Goal: Task Accomplishment & Management: Manage account settings

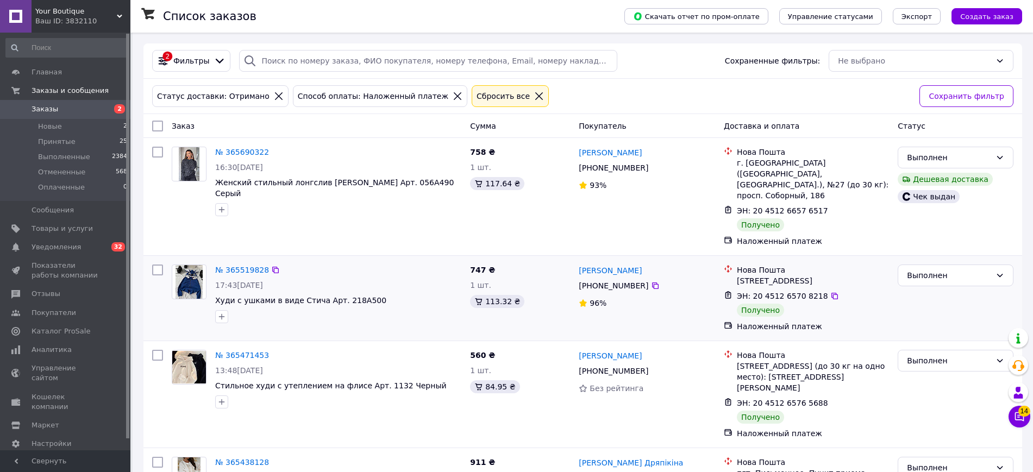
click at [156, 265] on input "checkbox" at bounding box center [157, 270] width 11 height 11
checkbox input "true"
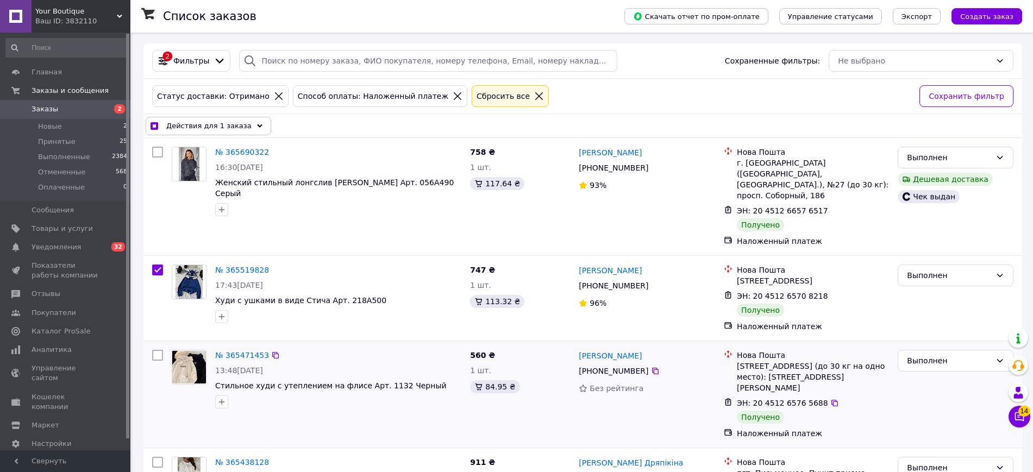
click at [155, 350] on input "checkbox" at bounding box center [157, 355] width 11 height 11
checkbox input "true"
click at [216, 125] on span "Действия для 2 заказов" at bounding box center [210, 126] width 89 height 11
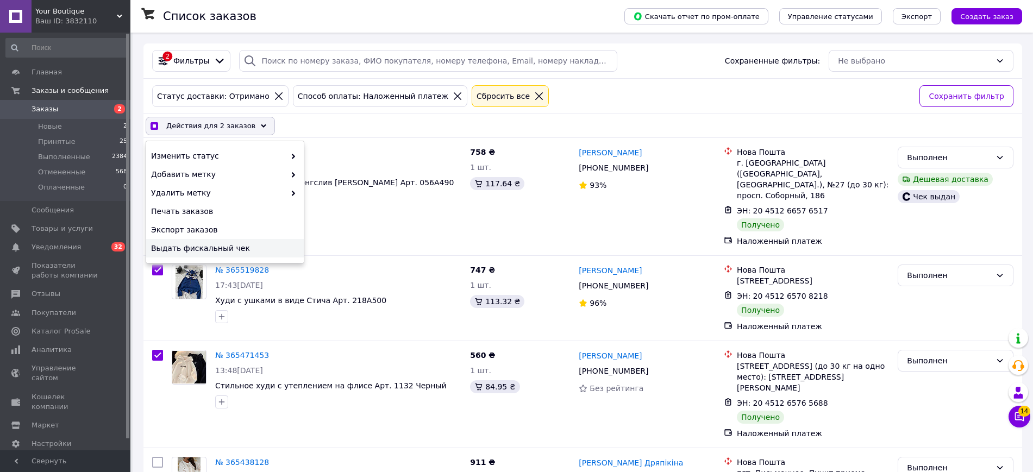
click at [209, 249] on span "Выдать фискальный чек" at bounding box center [223, 248] width 145 height 11
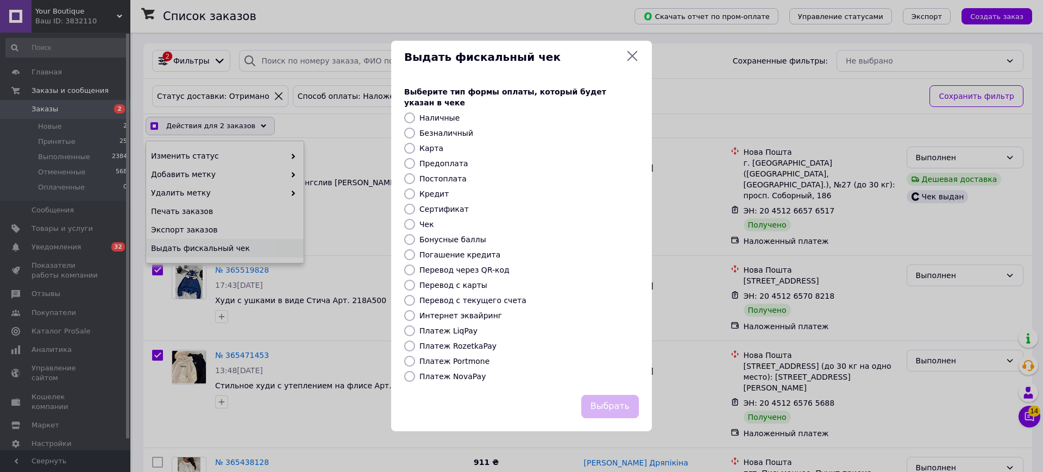
checkbox input "true"
click at [454, 372] on label "Платеж NovaPay" at bounding box center [452, 376] width 66 height 9
click at [415, 371] on input "Платеж NovaPay" at bounding box center [409, 376] width 11 height 11
radio input "true"
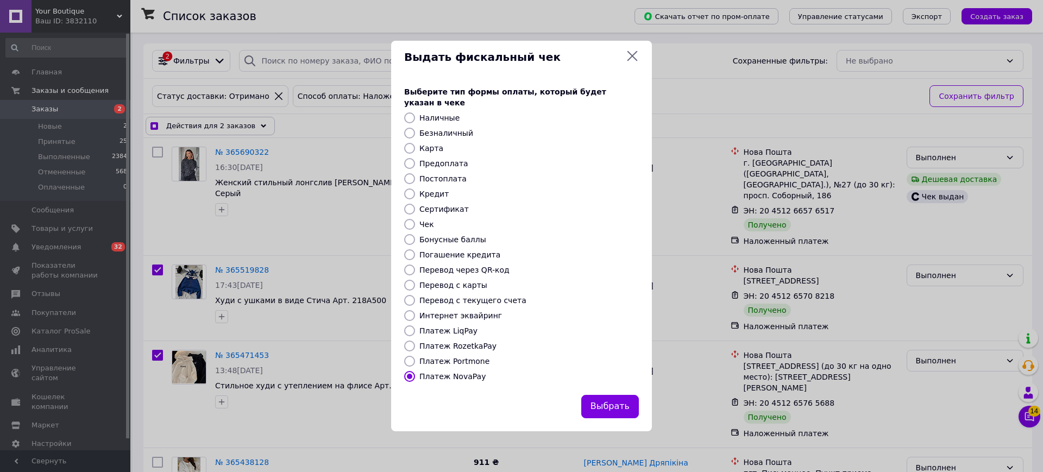
click at [639, 412] on div "Выбрать" at bounding box center [610, 407] width 62 height 28
click at [618, 404] on button "Выбрать" at bounding box center [610, 406] width 58 height 23
checkbox input "true"
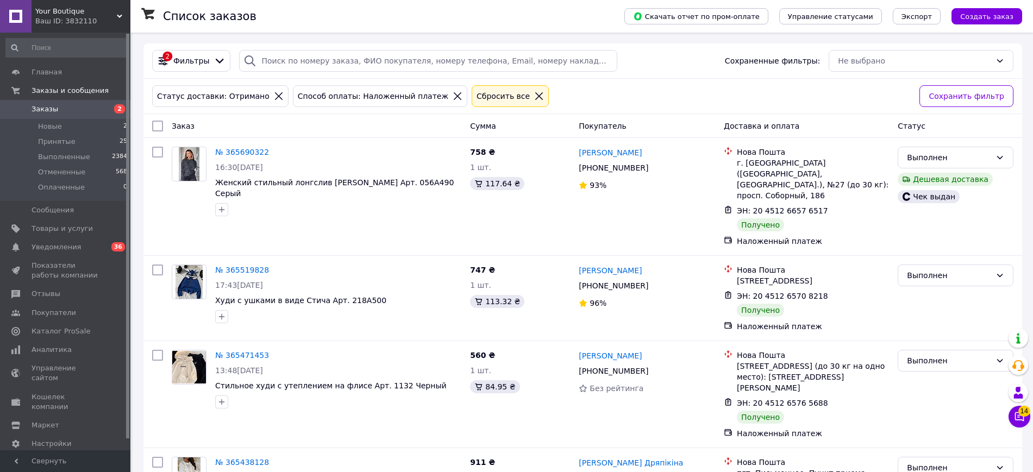
click at [154, 123] on input "checkbox" at bounding box center [157, 126] width 11 height 11
checkbox input "true"
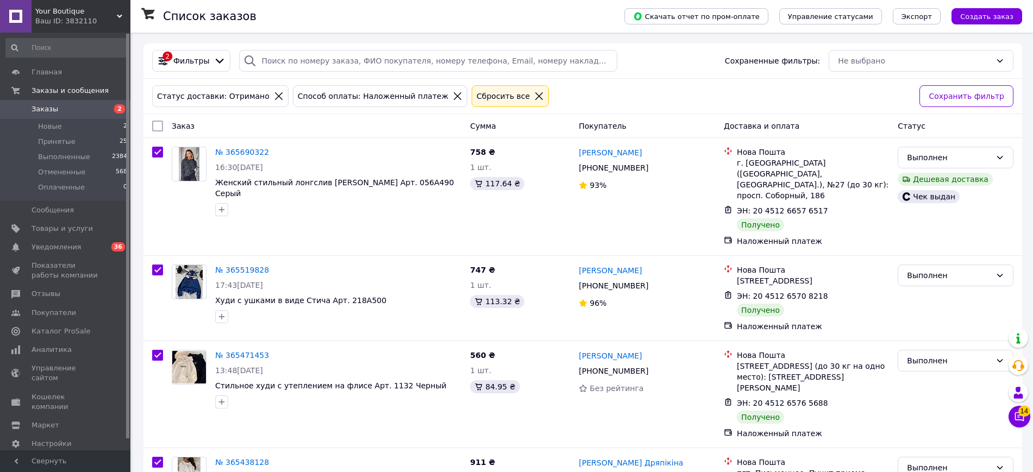
checkbox input "true"
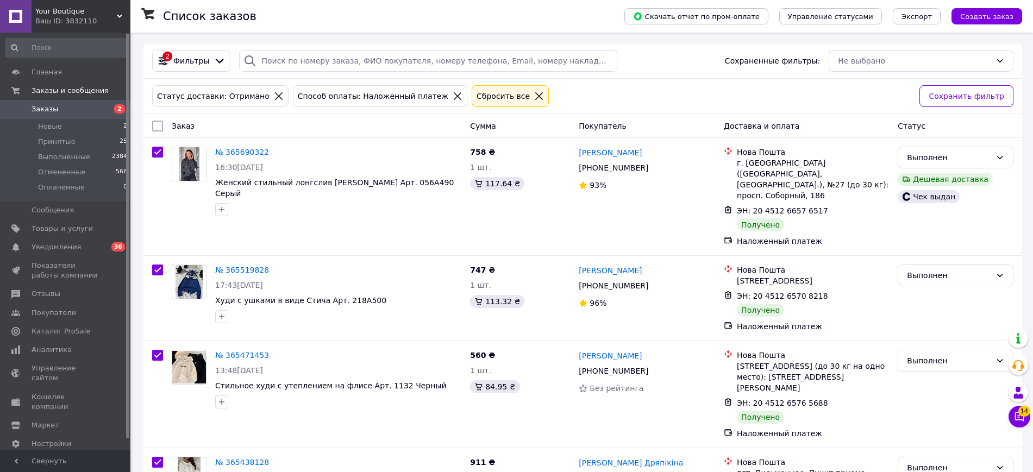
checkbox input "true"
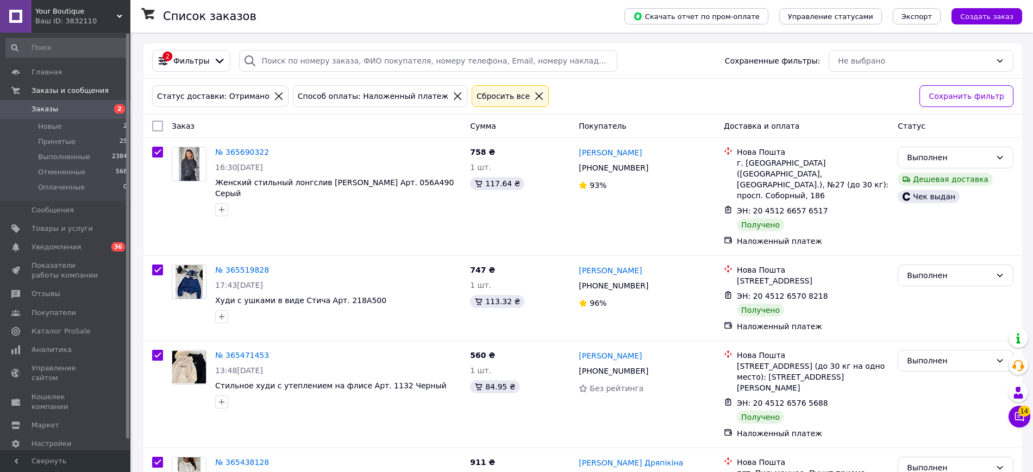
checkbox input "true"
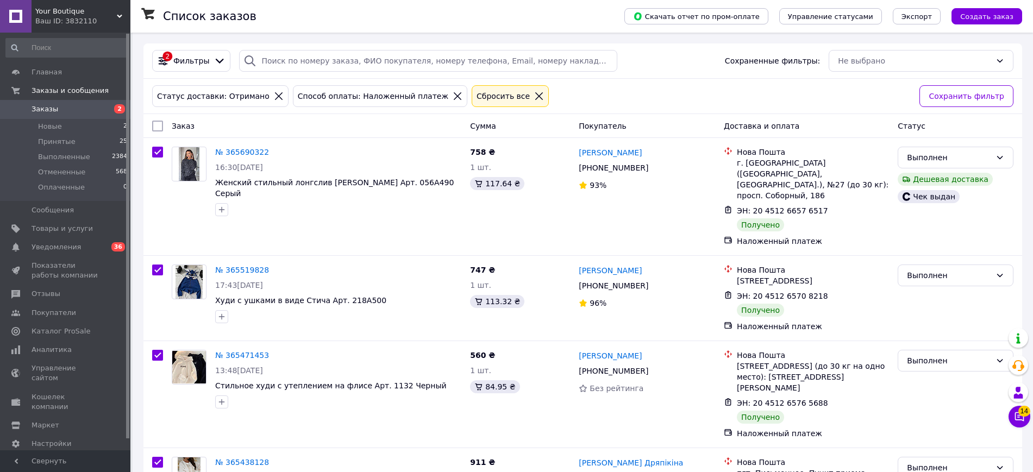
checkbox input "true"
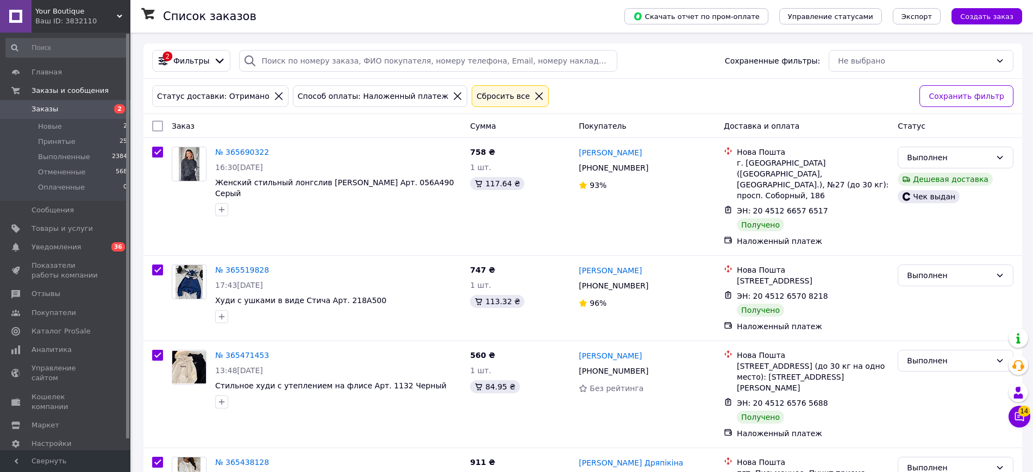
checkbox input "true"
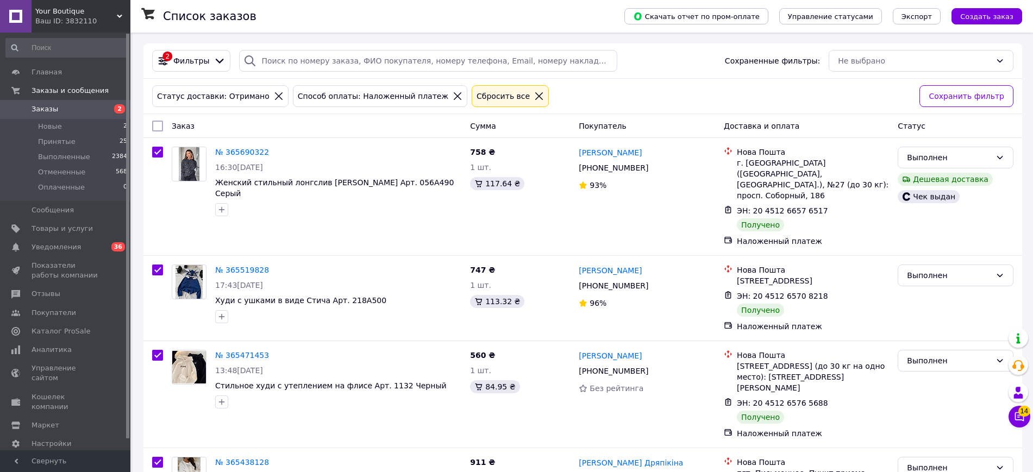
checkbox input "true"
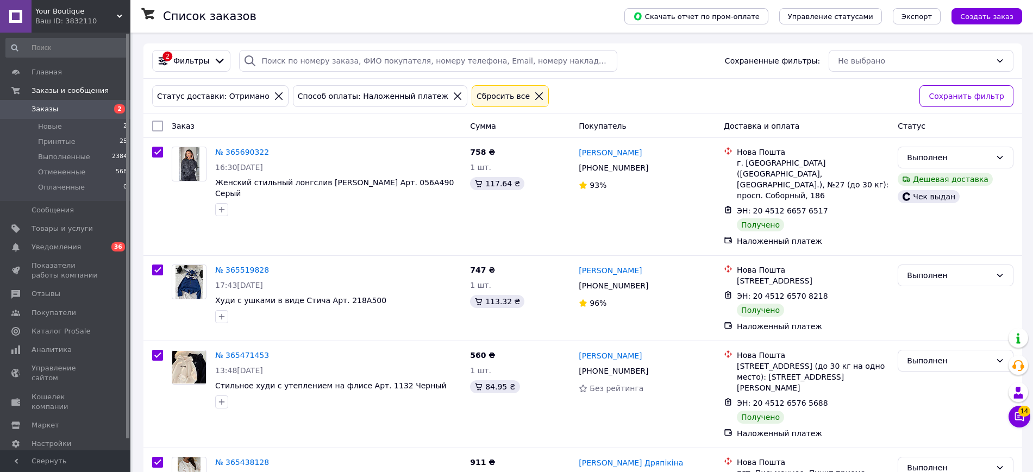
checkbox input "true"
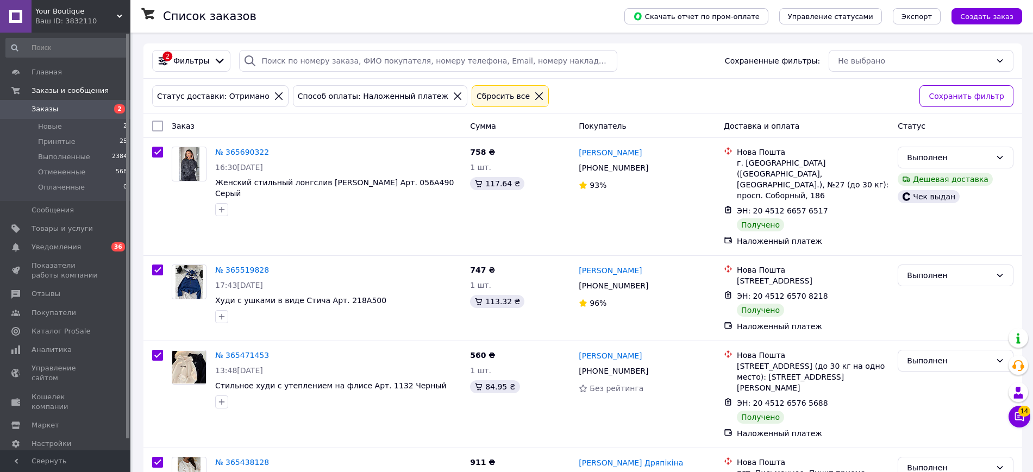
checkbox input "true"
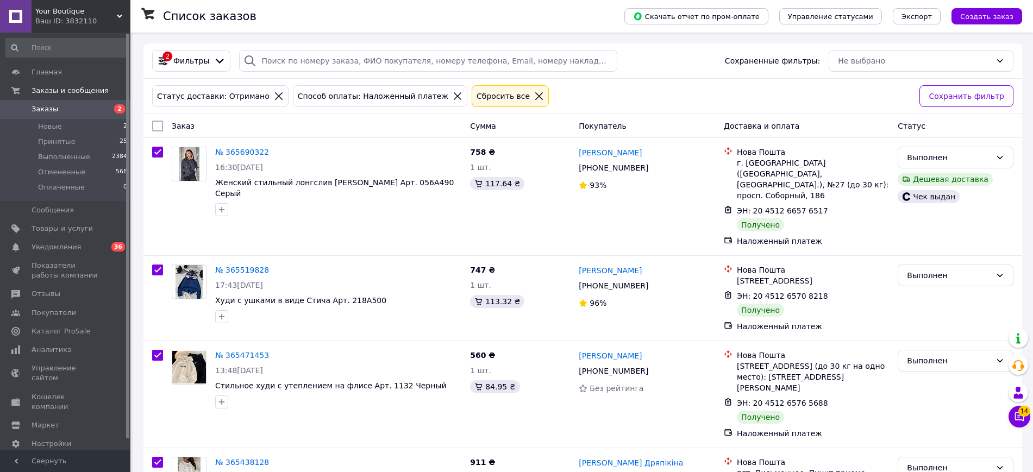
checkbox input "true"
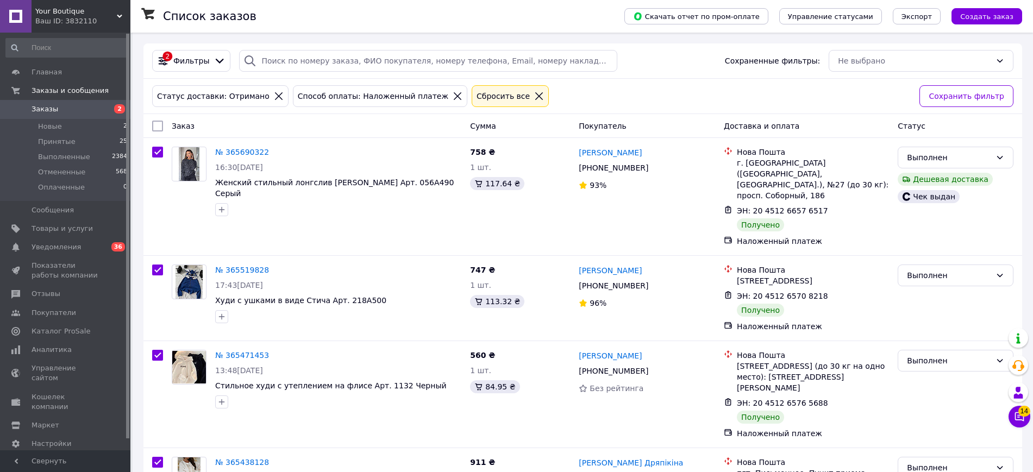
checkbox input "true"
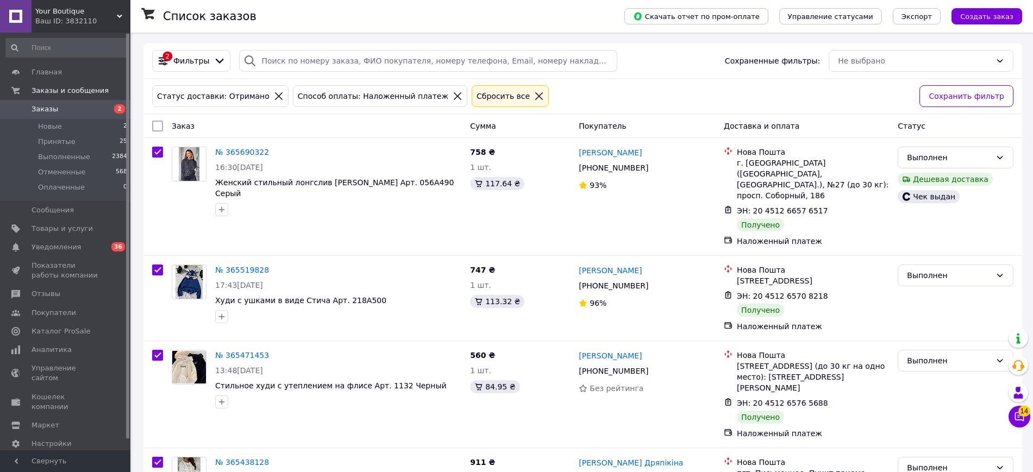
checkbox input "true"
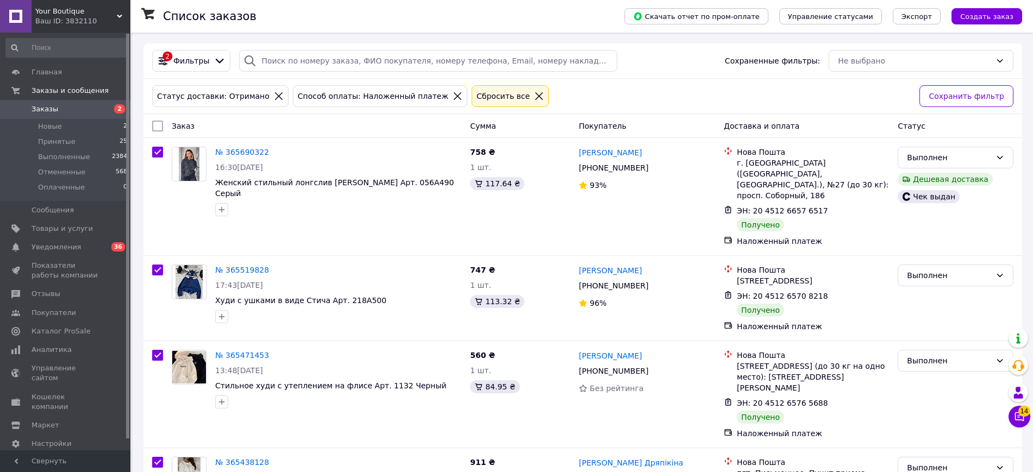
checkbox input "true"
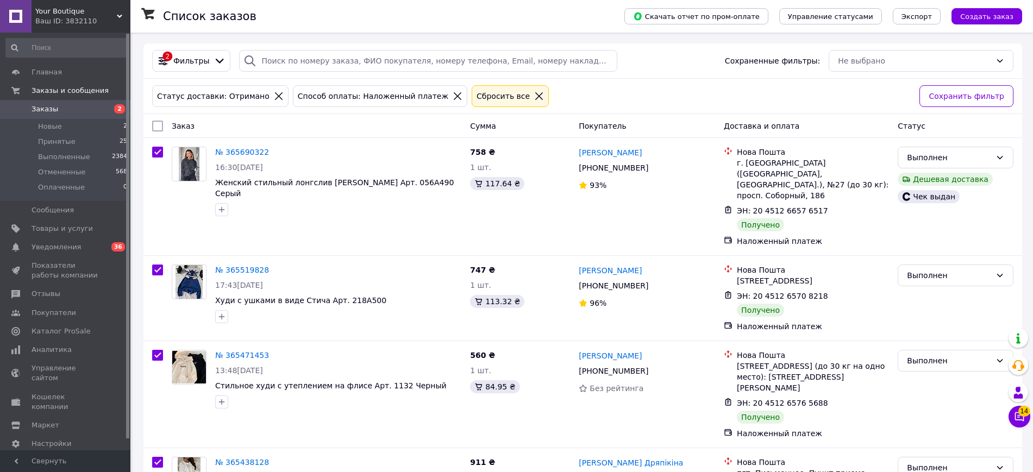
checkbox input "true"
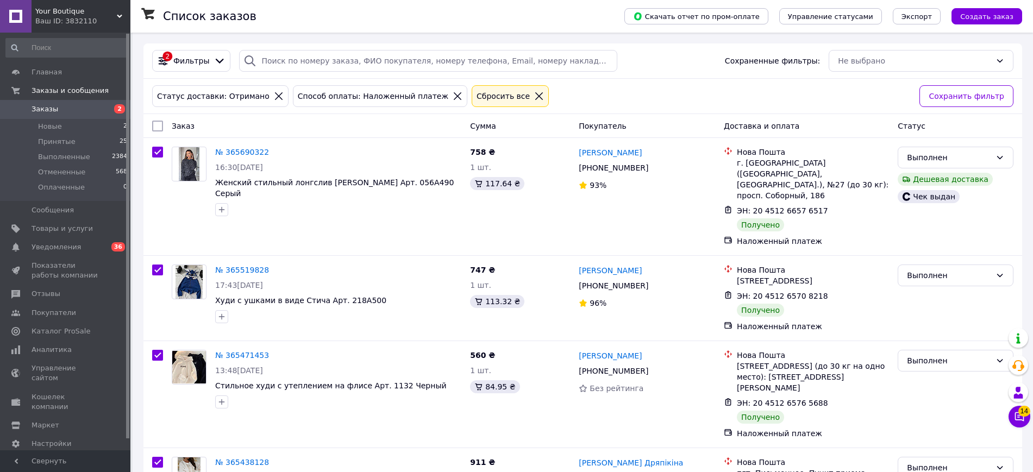
checkbox input "true"
click at [158, 152] on input "checkbox" at bounding box center [157, 152] width 11 height 11
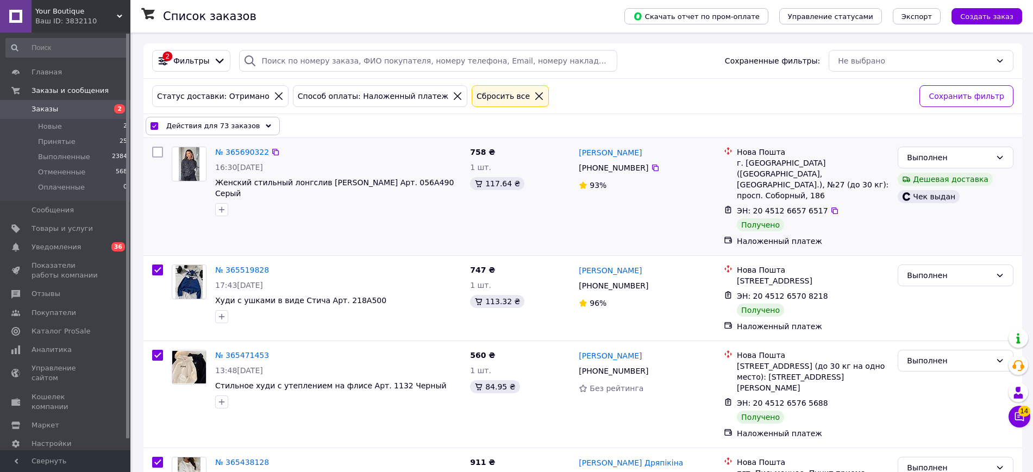
checkbox input "false"
click at [260, 123] on div "Действия для 72 заказов" at bounding box center [213, 126] width 134 height 18
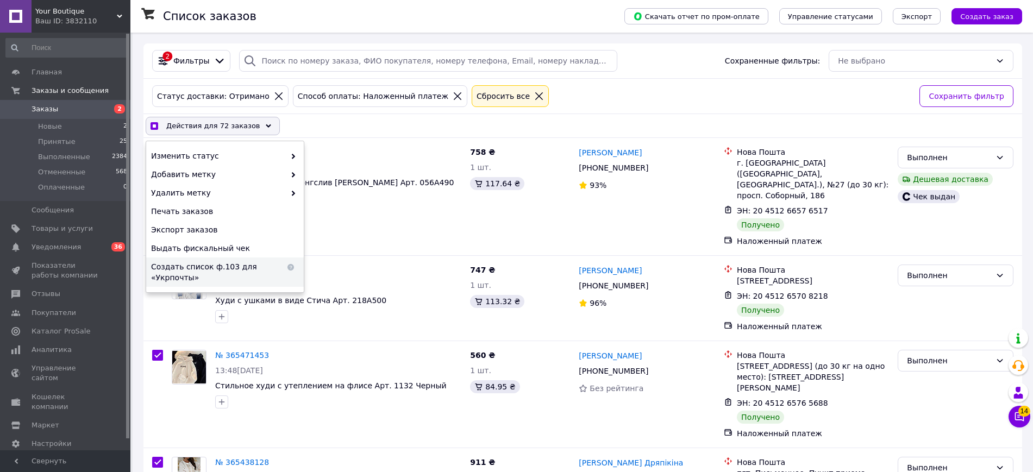
click at [231, 246] on span "Выдать фискальный чек" at bounding box center [223, 248] width 145 height 11
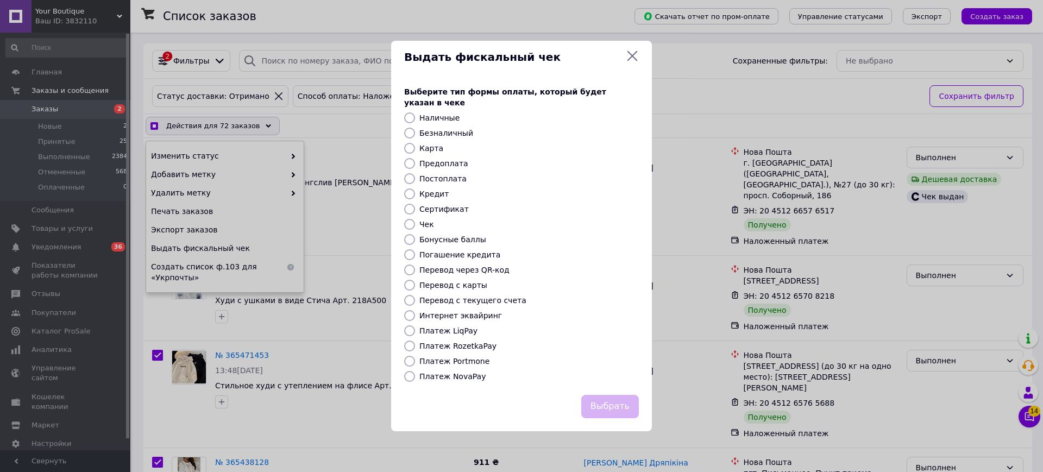
checkbox input "true"
click at [458, 373] on label "Платеж NovaPay" at bounding box center [452, 376] width 66 height 9
click at [415, 373] on input "Платеж NovaPay" at bounding box center [409, 376] width 11 height 11
radio input "true"
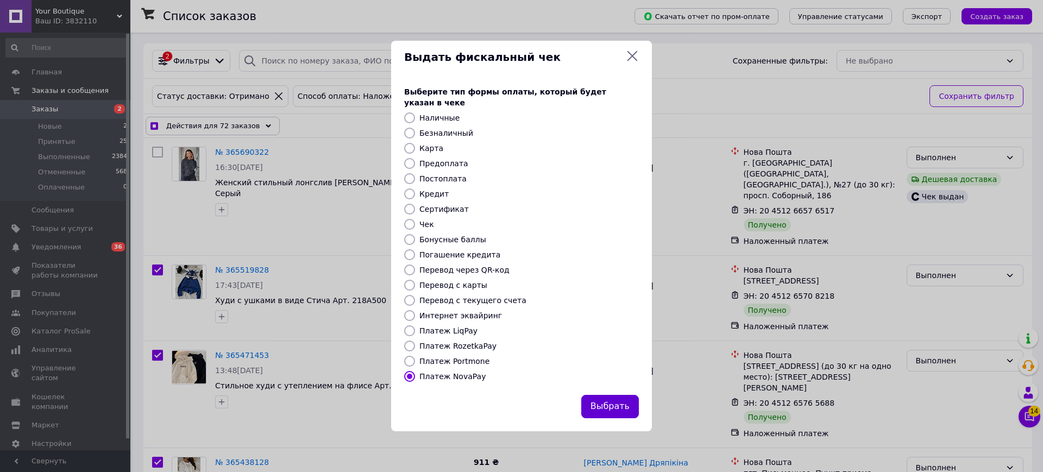
click at [616, 400] on button "Выбрать" at bounding box center [610, 406] width 58 height 23
checkbox input "true"
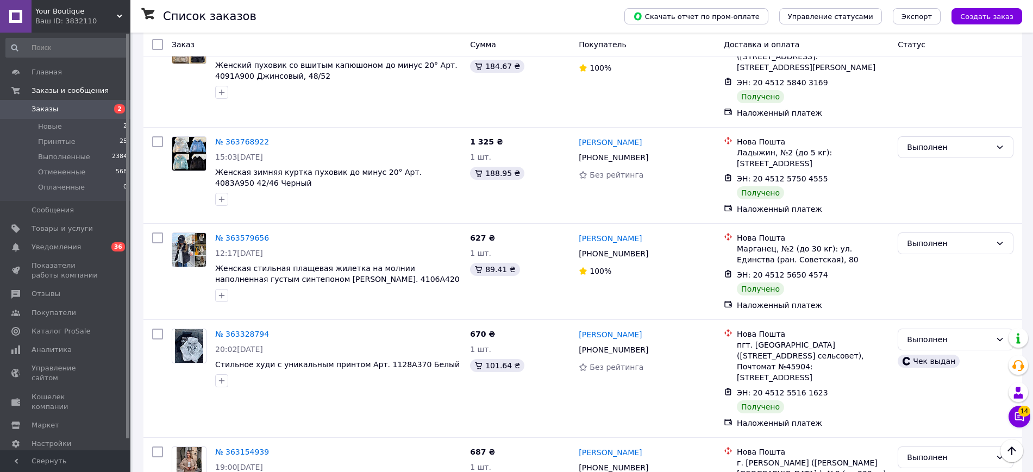
scroll to position [2021, 0]
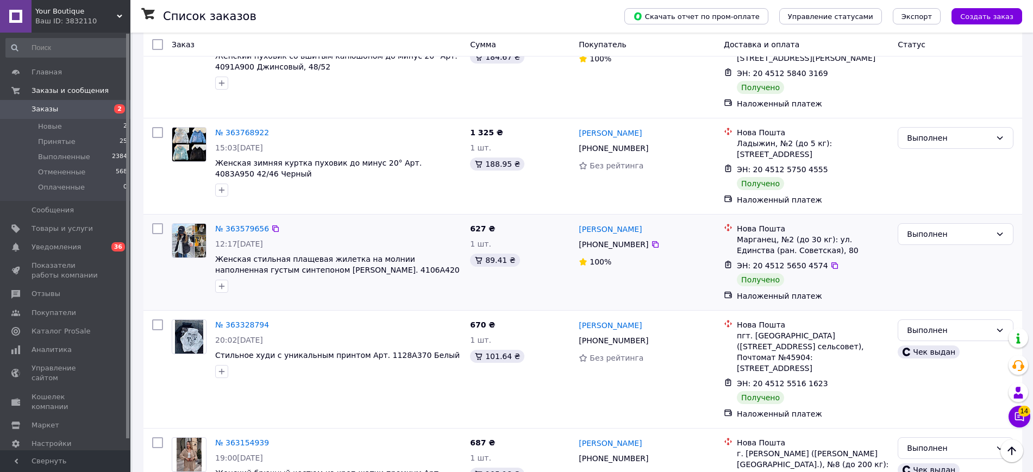
click at [157, 223] on input "checkbox" at bounding box center [157, 228] width 11 height 11
checkbox input "true"
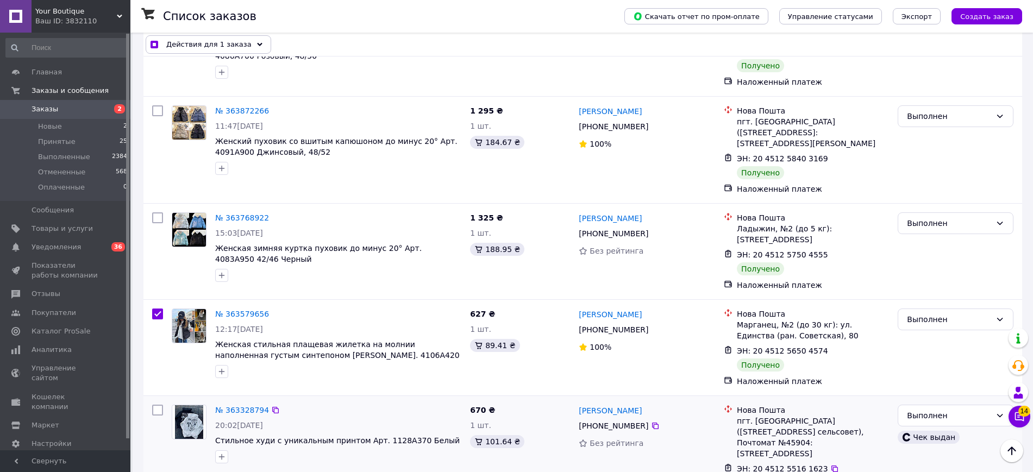
scroll to position [1885, 0]
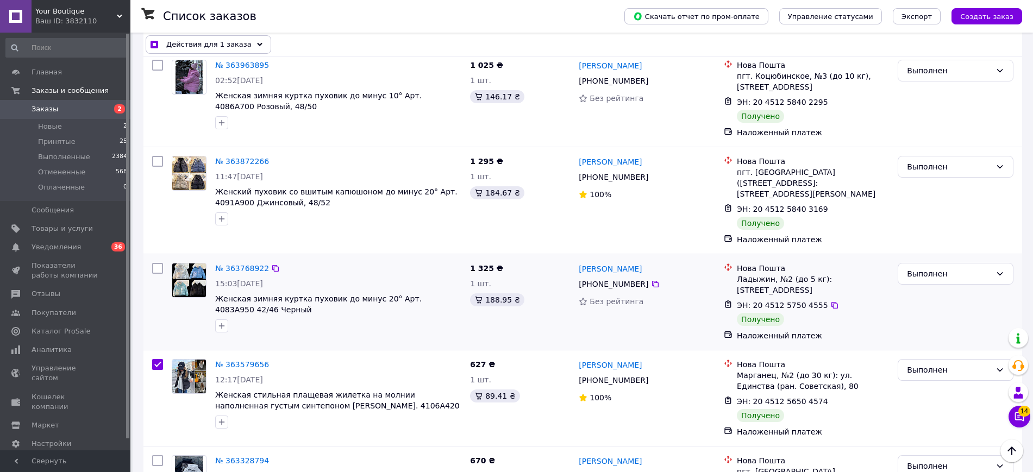
click at [158, 263] on input "checkbox" at bounding box center [157, 268] width 11 height 11
checkbox input "true"
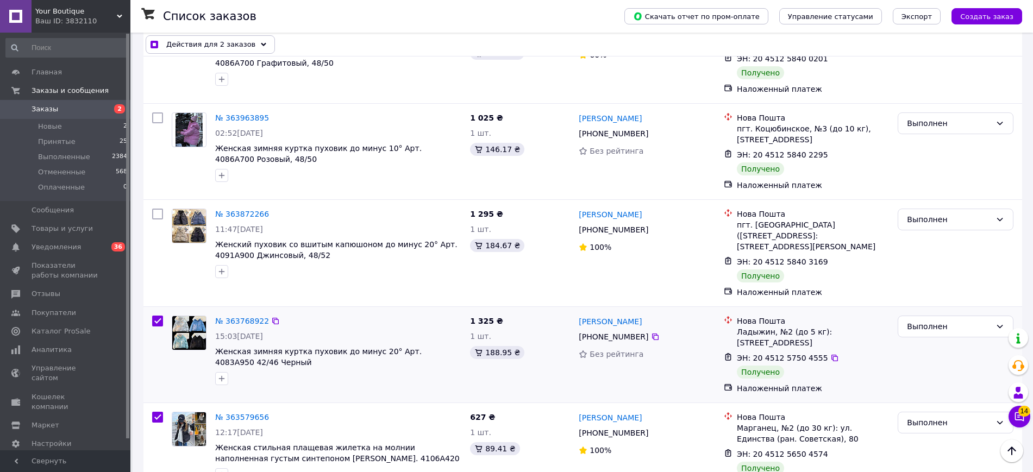
scroll to position [1749, 0]
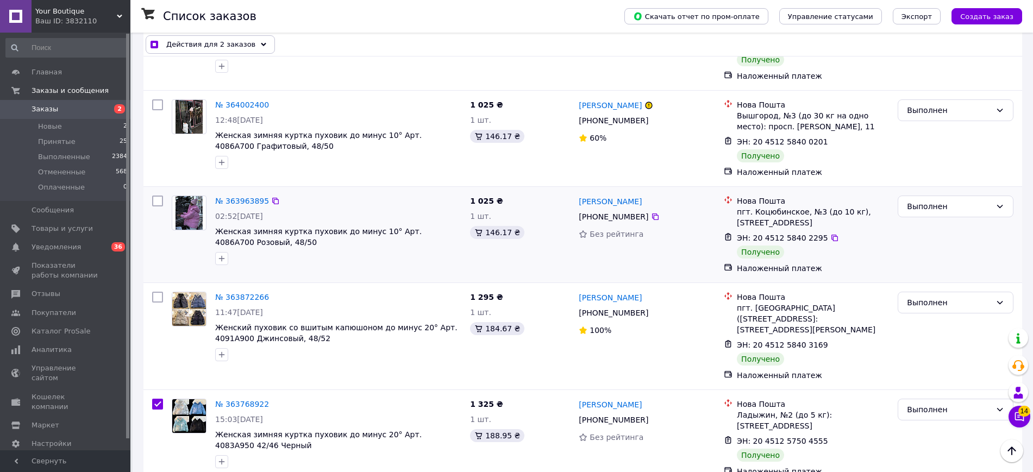
drag, startPoint x: 158, startPoint y: 208, endPoint x: 161, endPoint y: 125, distance: 82.1
click at [158, 292] on input "checkbox" at bounding box center [157, 297] width 11 height 11
checkbox input "true"
click at [158, 196] on input "checkbox" at bounding box center [157, 201] width 11 height 11
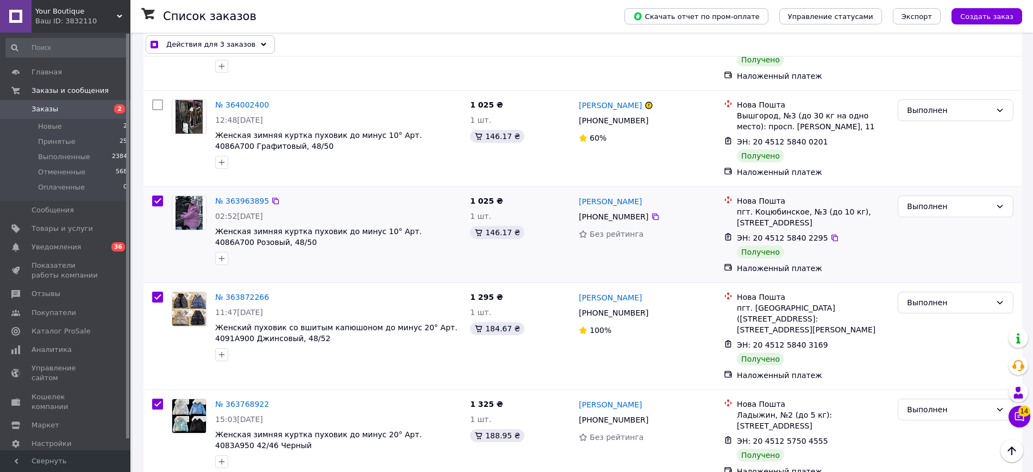
checkbox input "true"
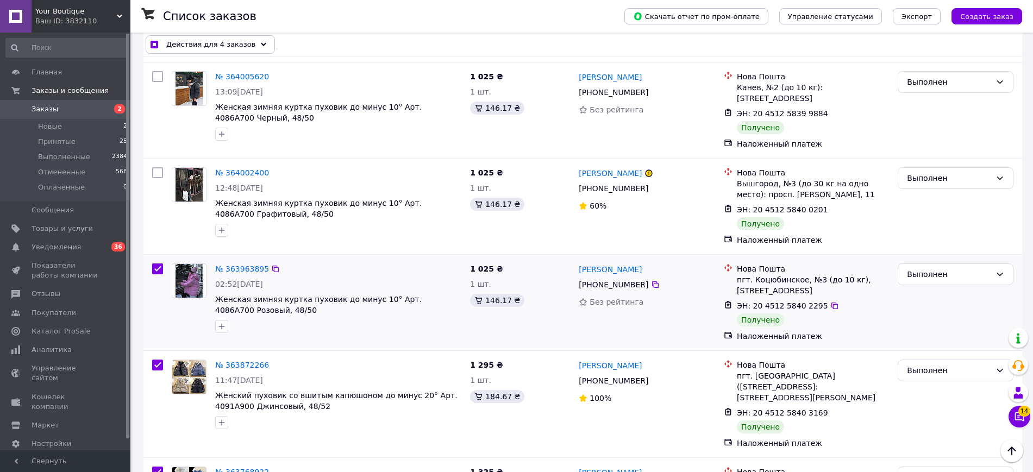
scroll to position [1614, 0]
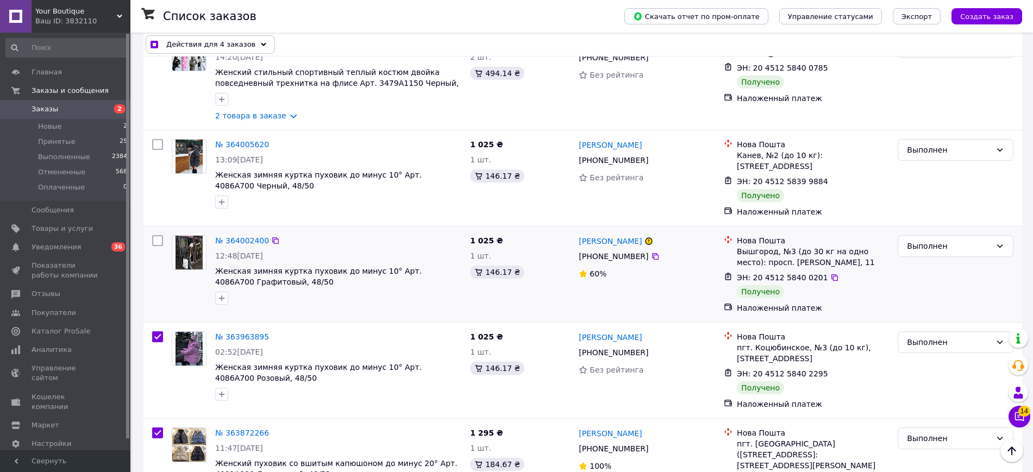
click at [156, 235] on input "checkbox" at bounding box center [157, 240] width 11 height 11
checkbox input "true"
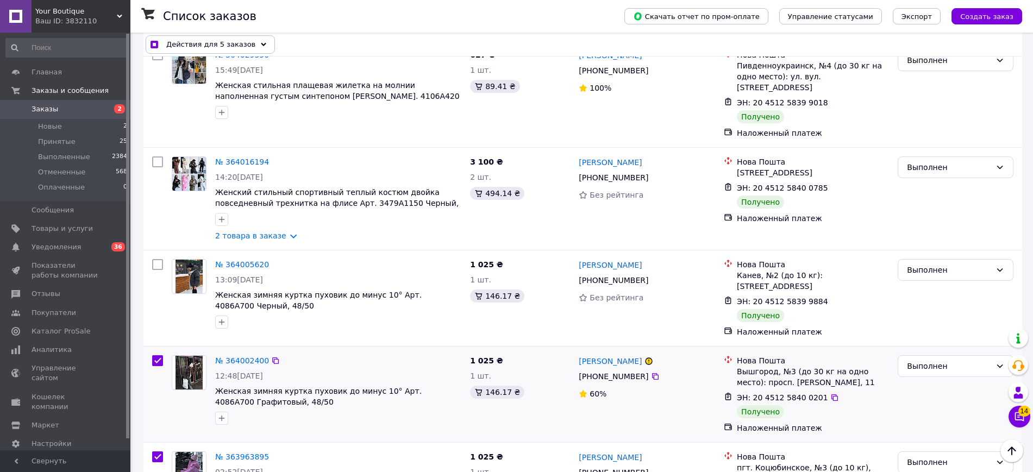
scroll to position [1478, 0]
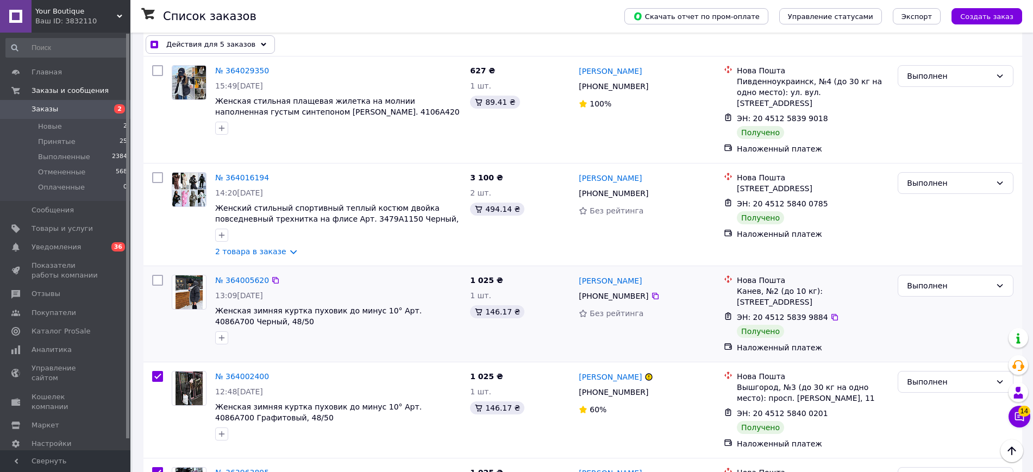
click at [159, 275] on input "checkbox" at bounding box center [157, 280] width 11 height 11
checkbox input "true"
click at [155, 172] on input "checkbox" at bounding box center [157, 177] width 11 height 11
checkbox input "true"
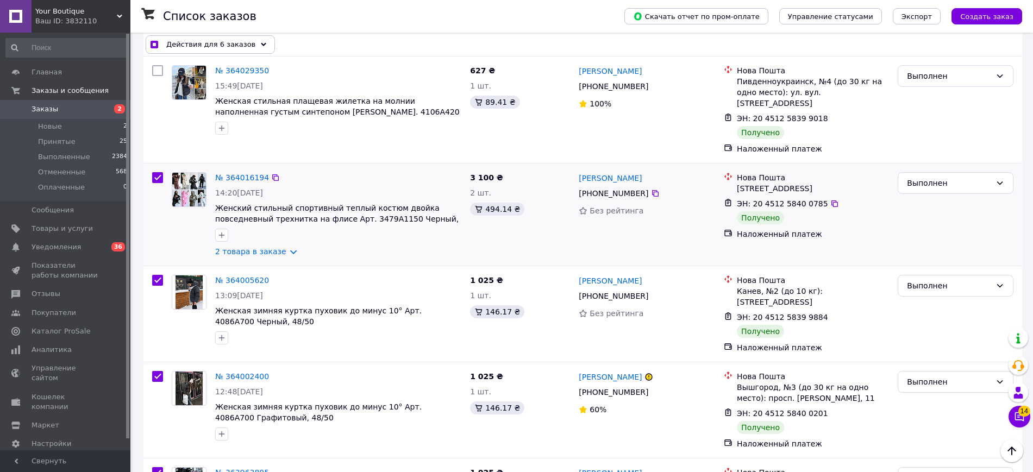
checkbox input "true"
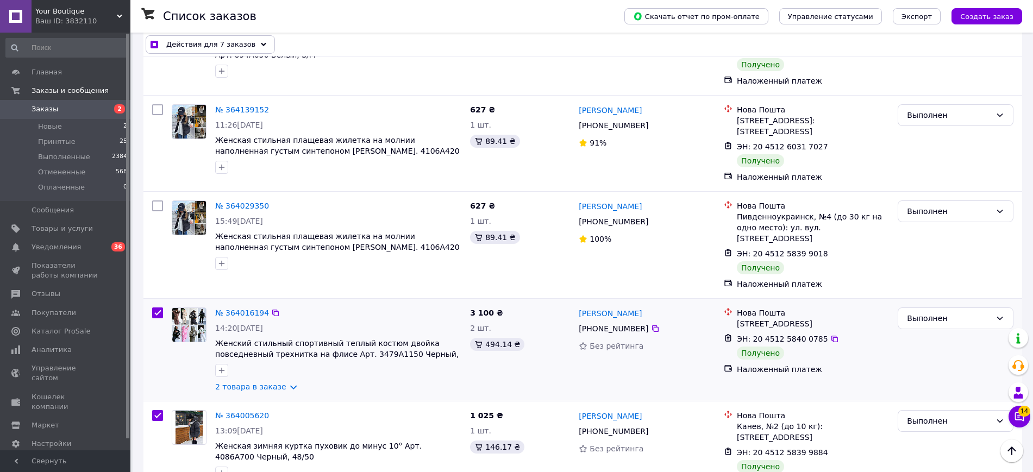
scroll to position [1342, 0]
click at [154, 201] on input "checkbox" at bounding box center [157, 206] width 11 height 11
checkbox input "true"
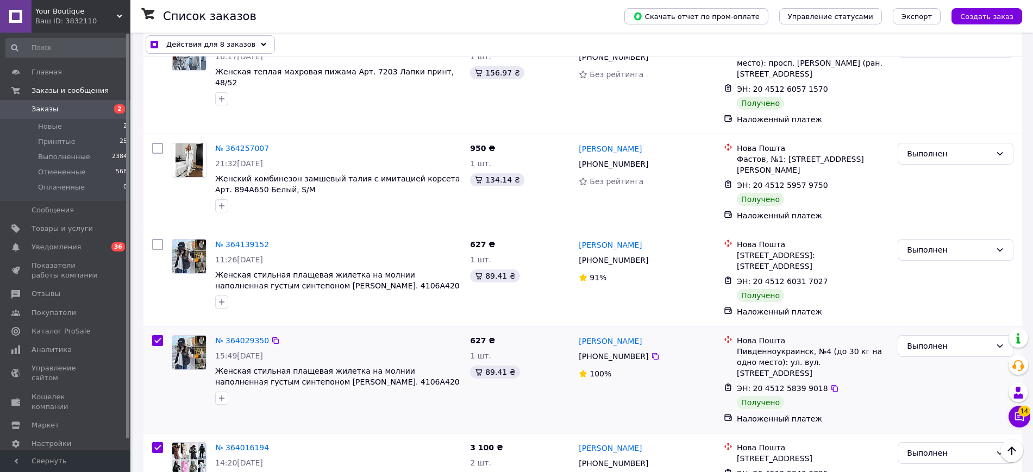
scroll to position [1206, 0]
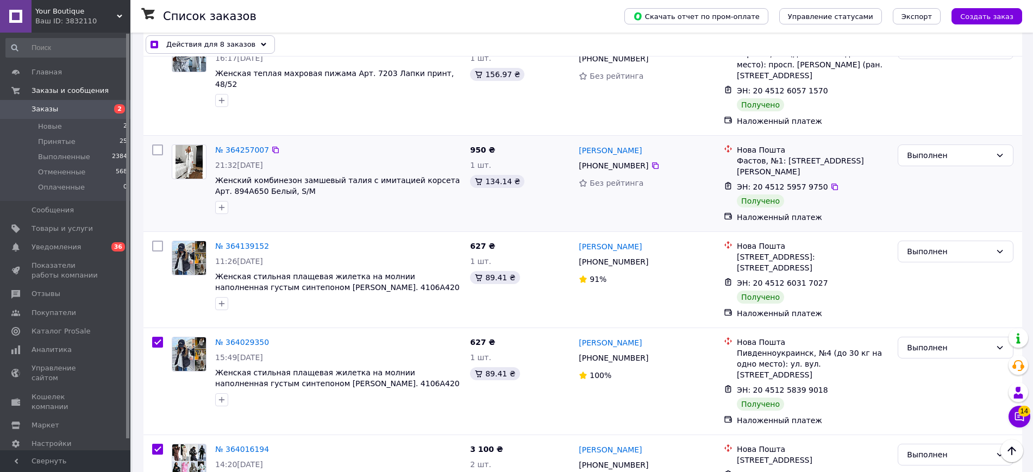
drag, startPoint x: 155, startPoint y: 187, endPoint x: 165, endPoint y: 156, distance: 32.0
click at [155, 241] on input "checkbox" at bounding box center [157, 246] width 11 height 11
checkbox input "true"
click at [159, 145] on input "checkbox" at bounding box center [157, 150] width 11 height 11
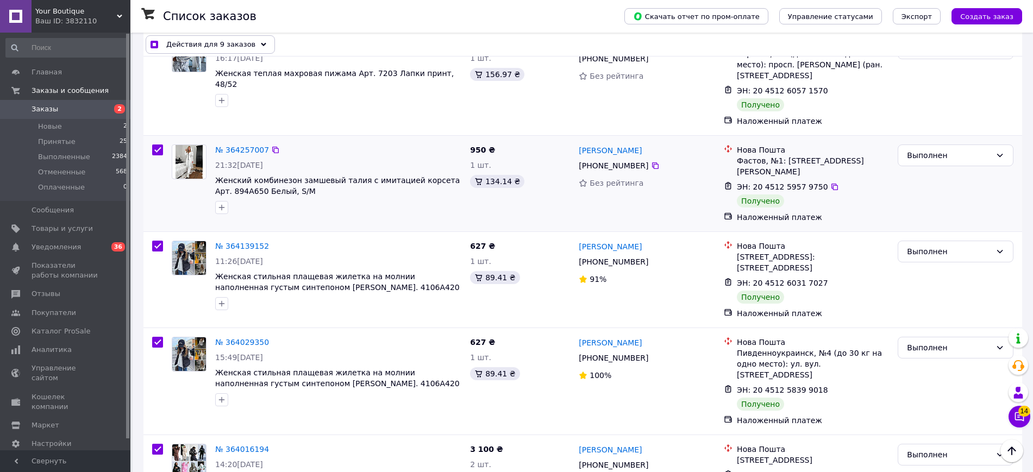
checkbox input "true"
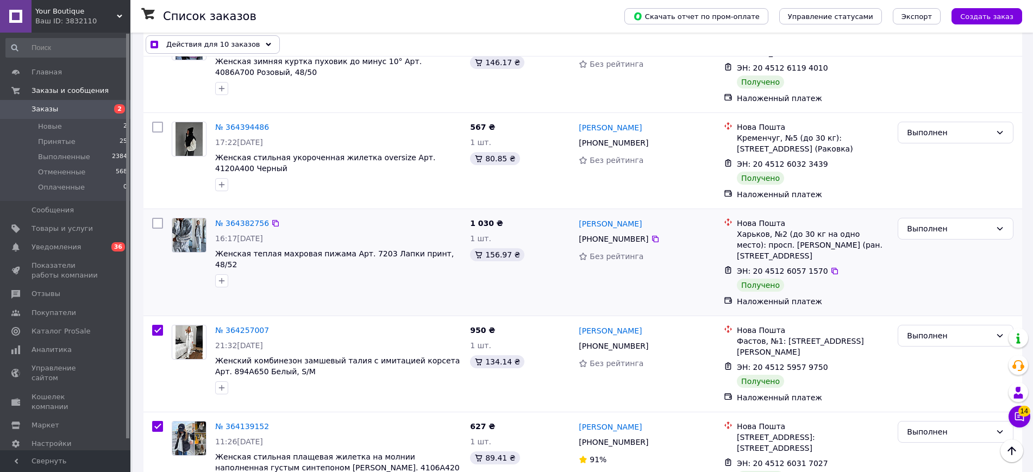
scroll to position [1002, 0]
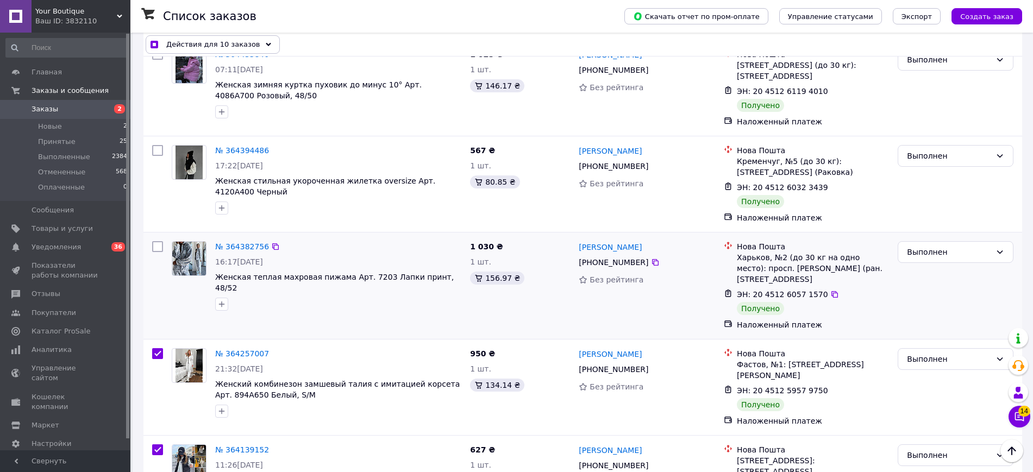
click at [155, 241] on input "checkbox" at bounding box center [157, 246] width 11 height 11
checkbox input "true"
drag, startPoint x: 158, startPoint y: 101, endPoint x: 159, endPoint y: 159, distance: 58.7
click at [159, 145] on input "checkbox" at bounding box center [157, 150] width 11 height 11
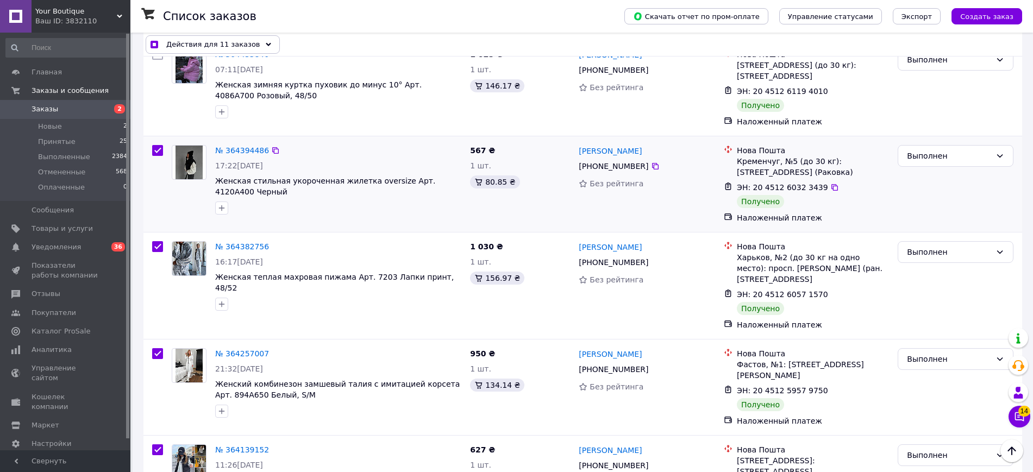
checkbox input "true"
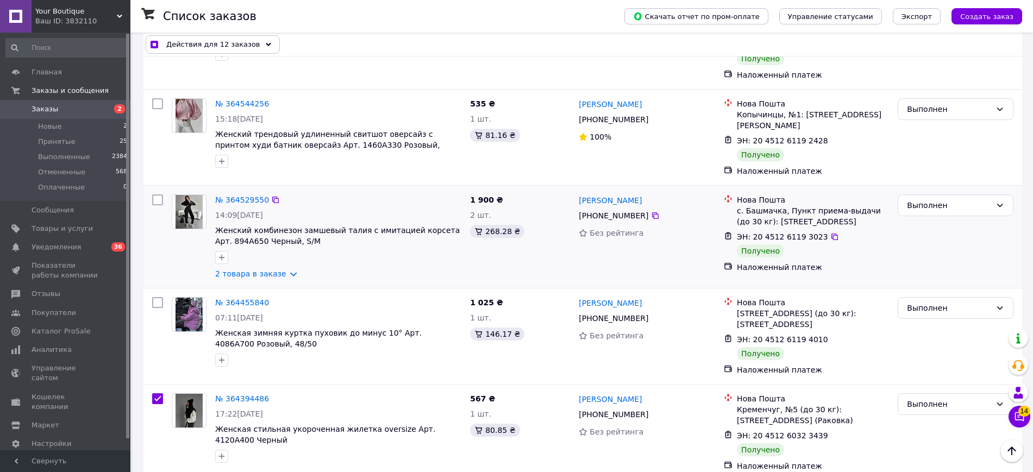
scroll to position [731, 0]
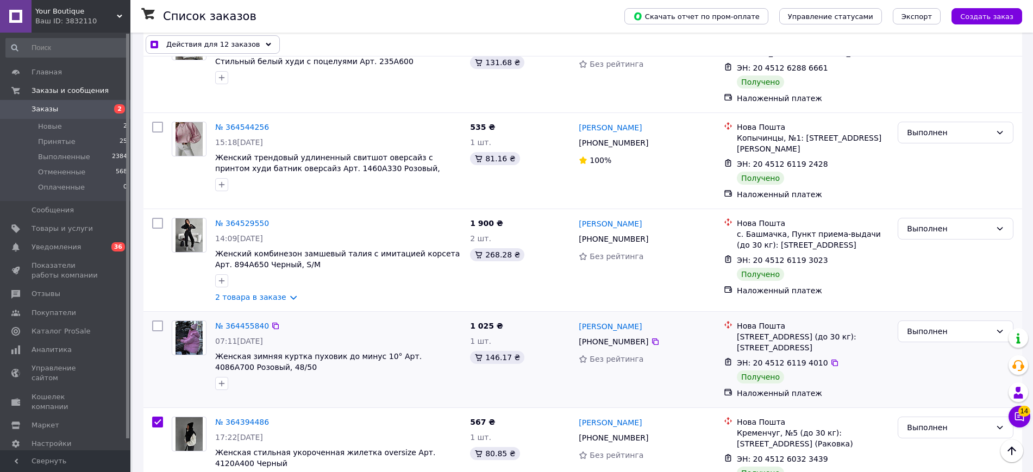
click at [158, 321] on input "checkbox" at bounding box center [157, 326] width 11 height 11
checkbox input "true"
click at [153, 218] on input "checkbox" at bounding box center [157, 223] width 11 height 11
checkbox input "true"
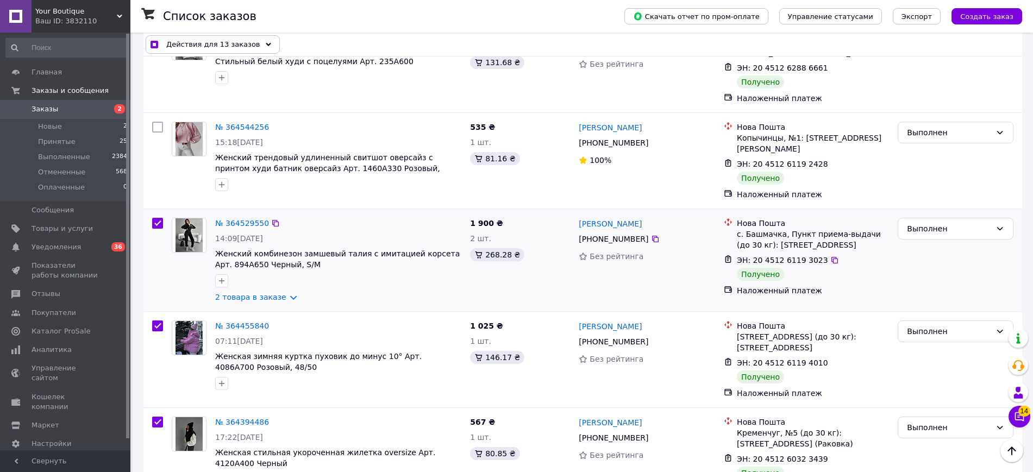
checkbox input "true"
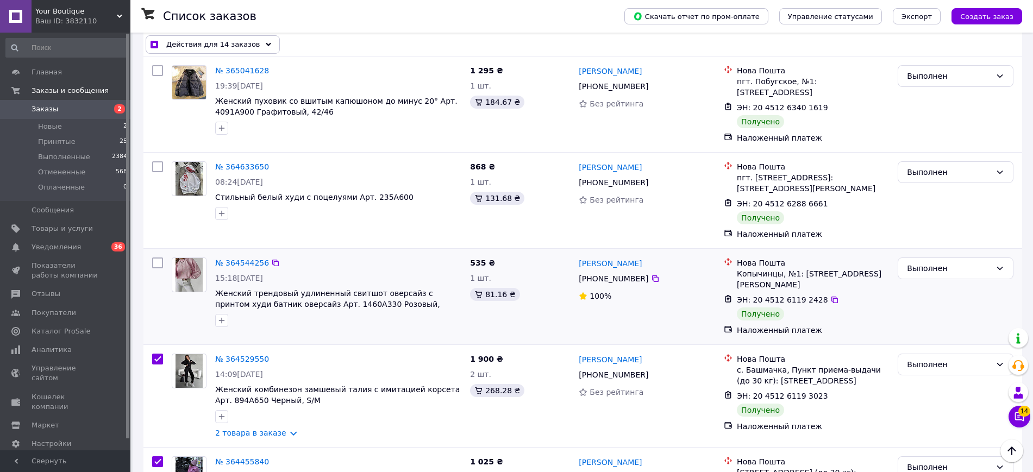
click at [159, 258] on input "checkbox" at bounding box center [157, 263] width 11 height 11
checkbox input "true"
click at [156, 161] on input "checkbox" at bounding box center [157, 166] width 11 height 11
checkbox input "true"
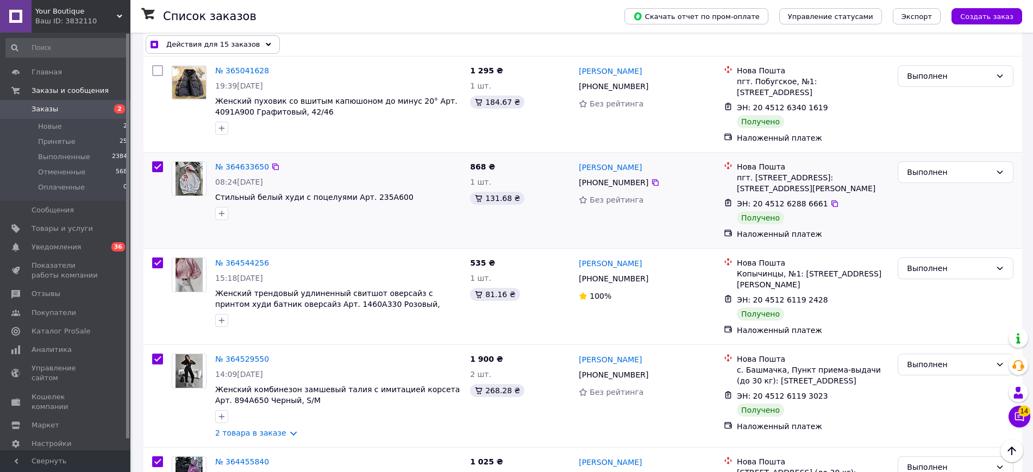
checkbox input "true"
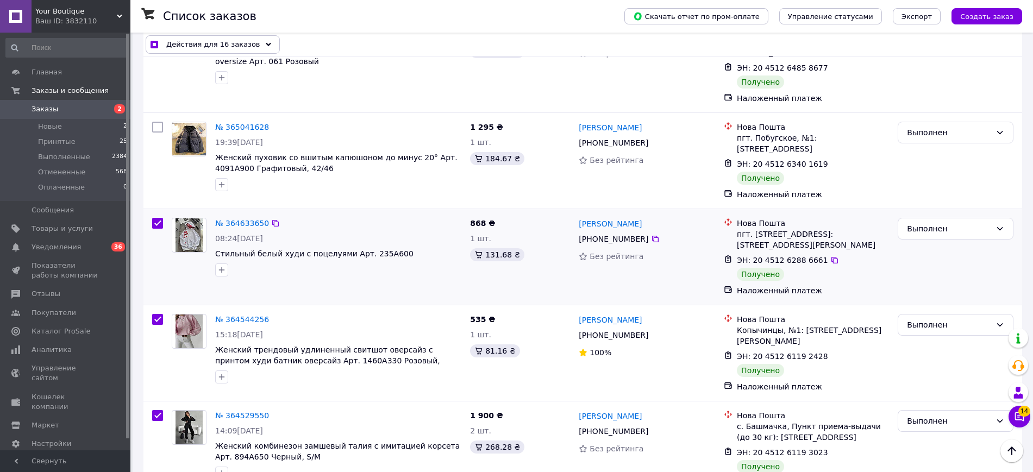
scroll to position [459, 0]
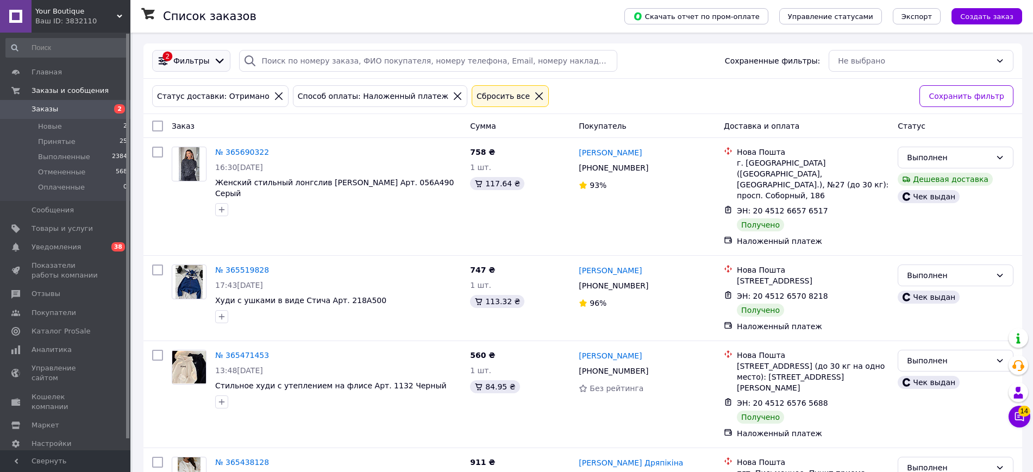
click at [196, 61] on span "Фильтры" at bounding box center [191, 60] width 36 height 11
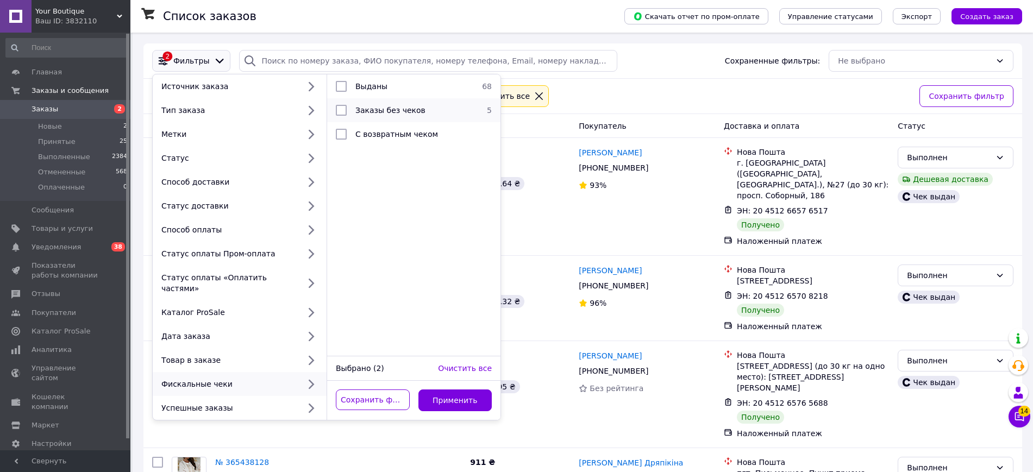
click at [341, 110] on input "checkbox" at bounding box center [341, 110] width 11 height 11
checkbox input "true"
click at [441, 390] on button "Применить" at bounding box center [455, 401] width 74 height 22
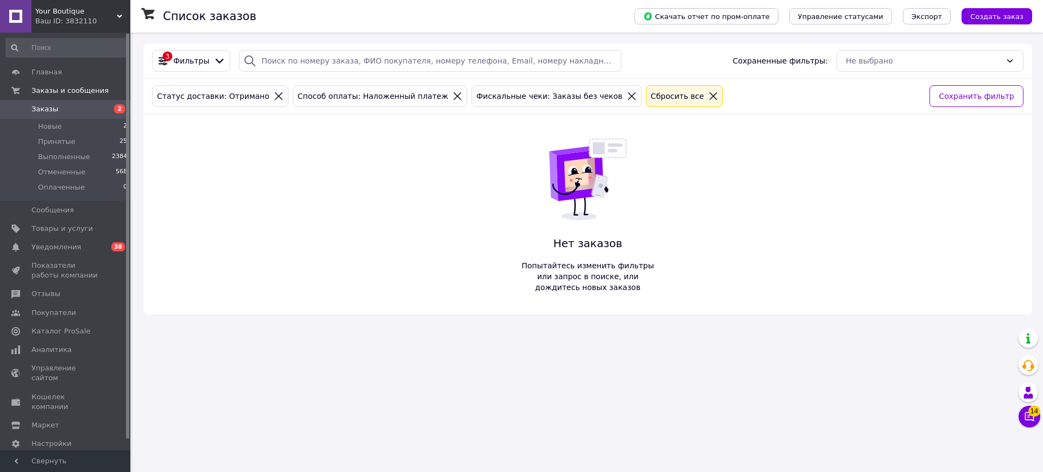
click at [627, 95] on icon at bounding box center [632, 96] width 10 height 10
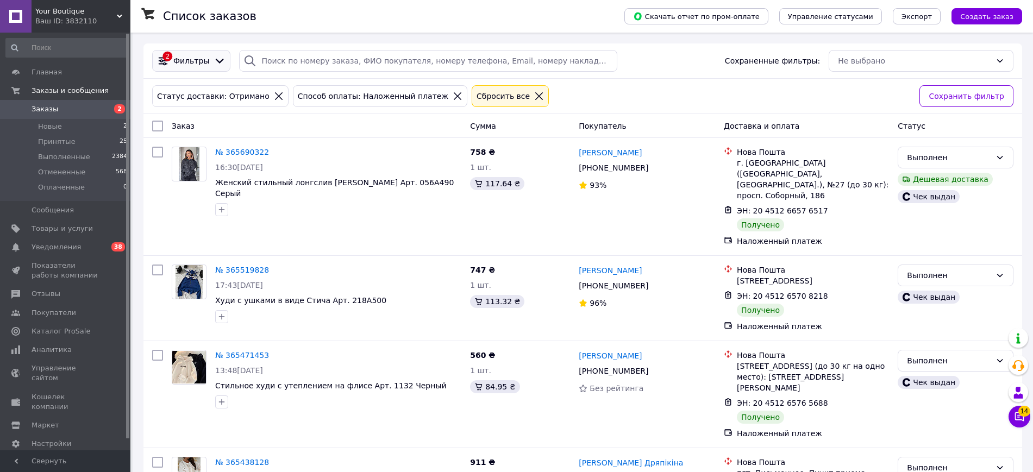
click at [196, 55] on div "2 Фильтры" at bounding box center [191, 61] width 73 height 12
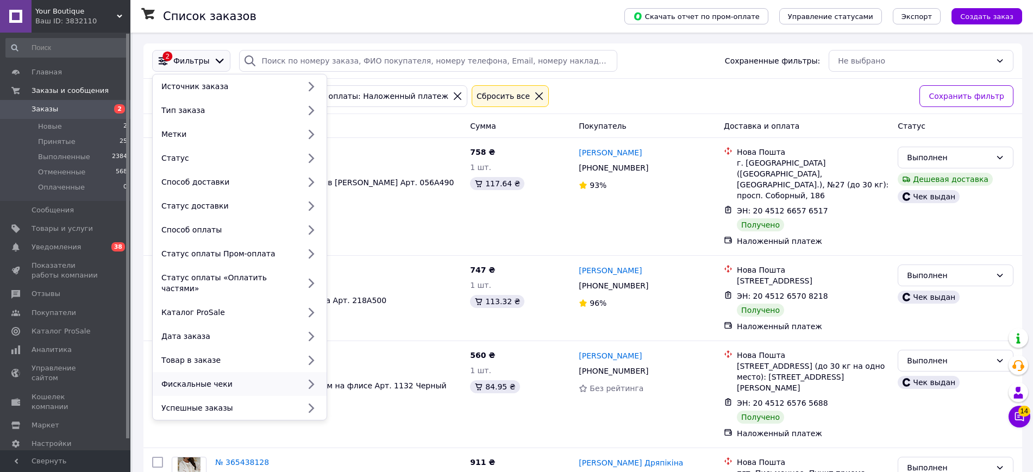
click at [229, 379] on div "Фискальные чеки" at bounding box center [228, 384] width 142 height 11
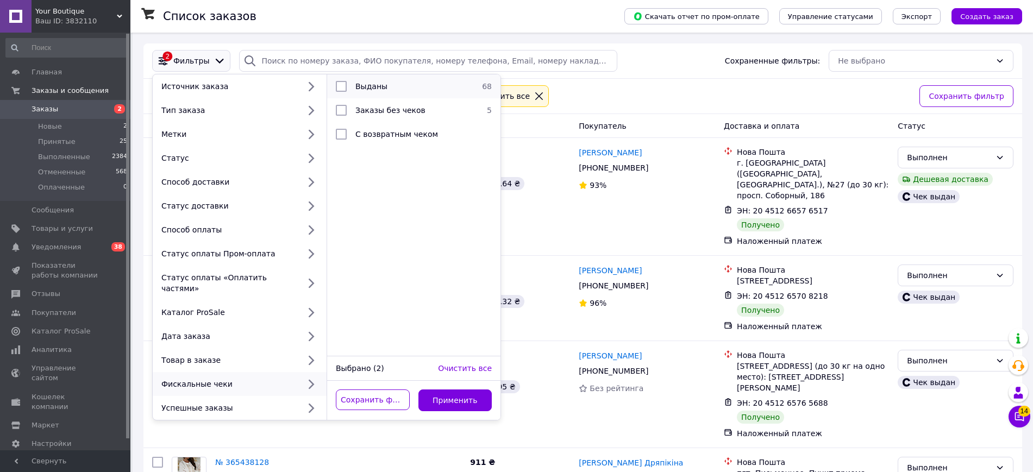
click at [377, 85] on span "Выданы" at bounding box center [371, 86] width 32 height 9
click at [373, 87] on span "Выданы" at bounding box center [371, 86] width 32 height 9
checkbox input "false"
click at [372, 109] on span "Заказы без чеков" at bounding box center [390, 110] width 70 height 9
checkbox input "true"
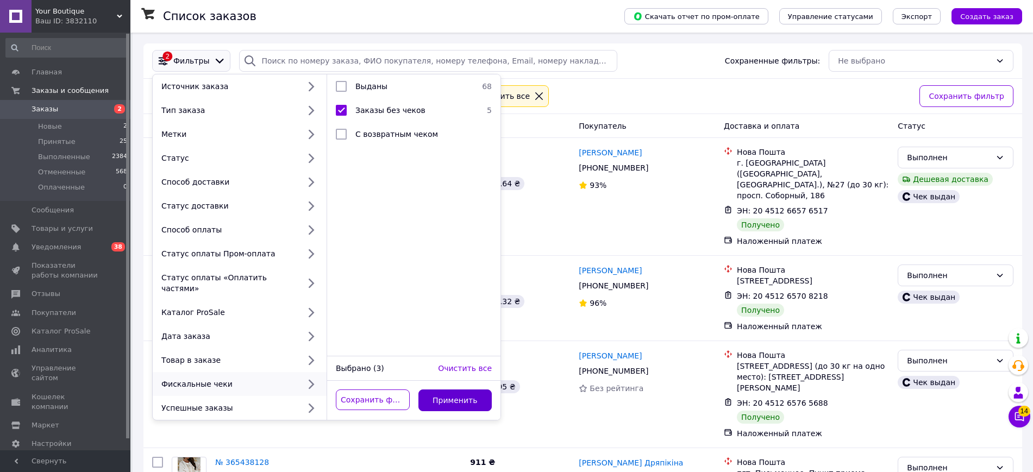
click at [473, 392] on button "Применить" at bounding box center [455, 401] width 74 height 22
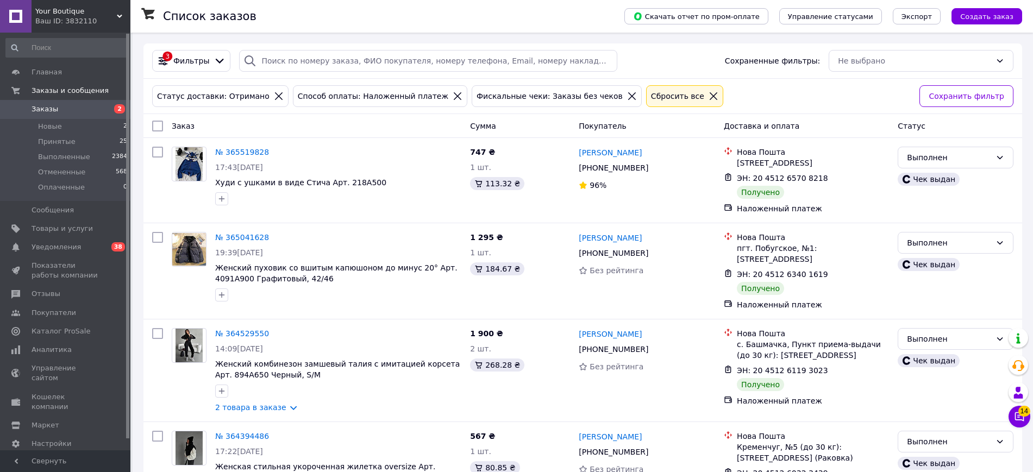
click at [627, 96] on icon at bounding box center [632, 96] width 10 height 10
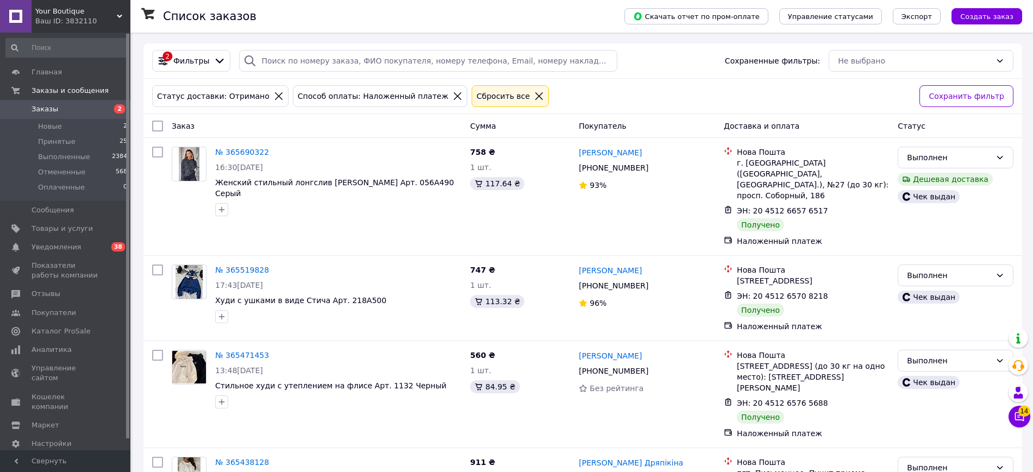
click at [474, 95] on div "Сбросить все" at bounding box center [503, 96] width 58 height 12
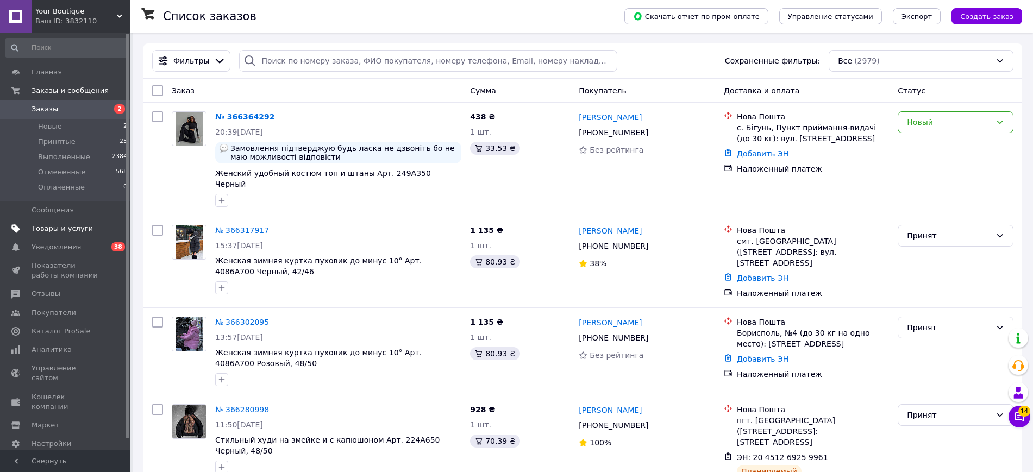
click at [50, 229] on span "Товары и услуги" at bounding box center [62, 229] width 61 height 10
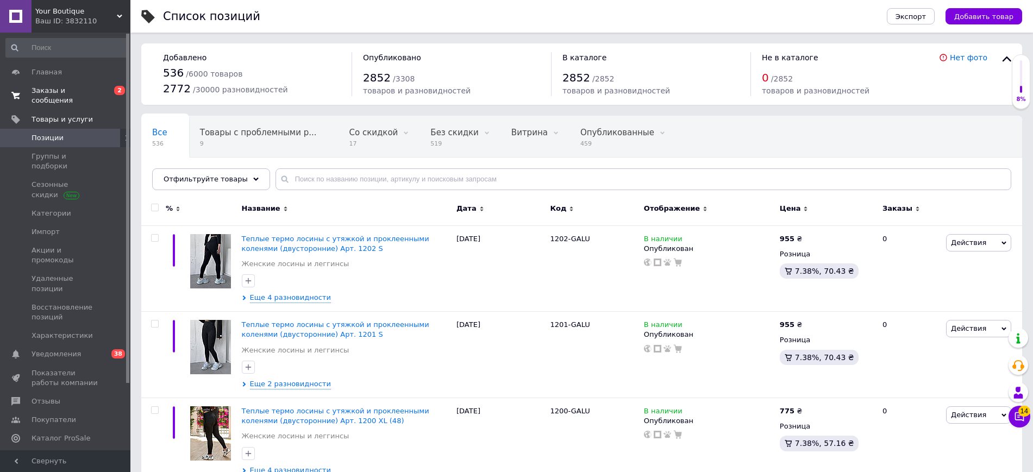
click at [55, 90] on span "Заказы и сообщения" at bounding box center [66, 96] width 69 height 20
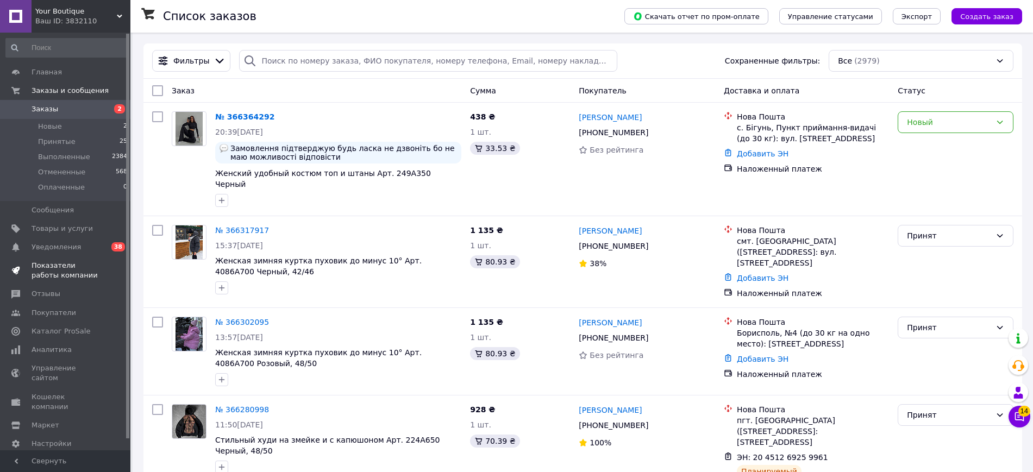
click at [39, 263] on span "Показатели работы компании" at bounding box center [66, 271] width 69 height 20
